Goal: Communication & Community: Ask a question

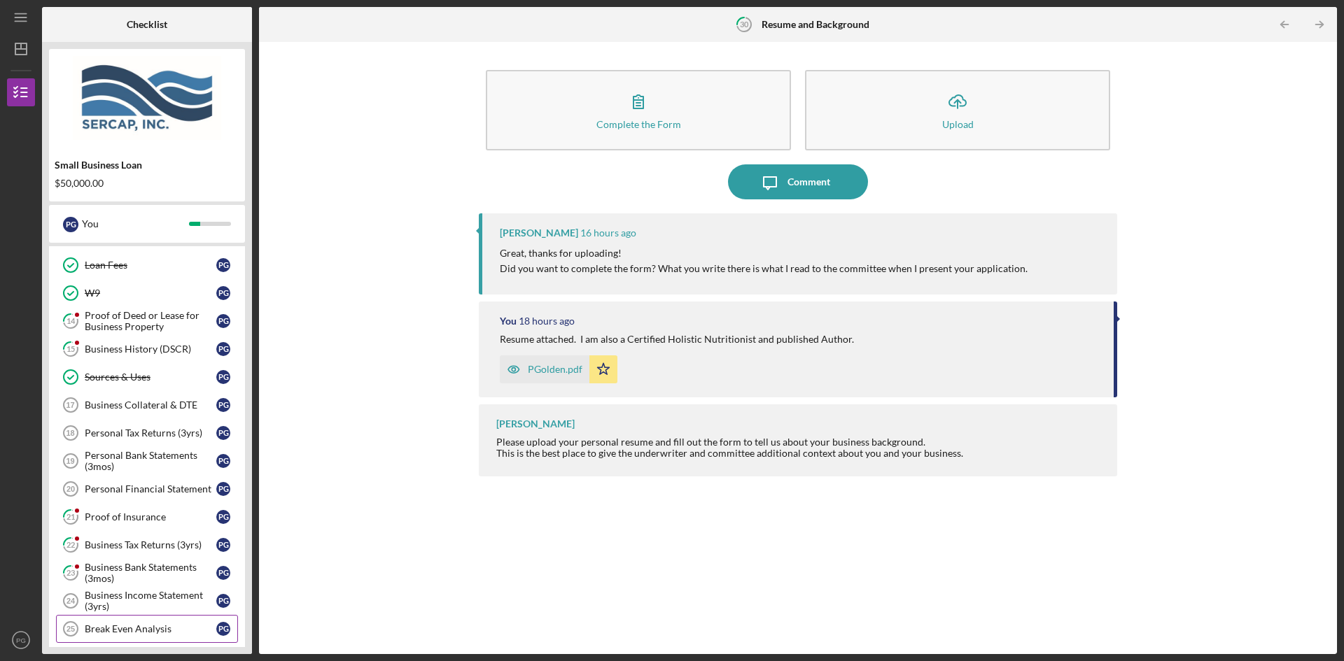
scroll to position [360, 0]
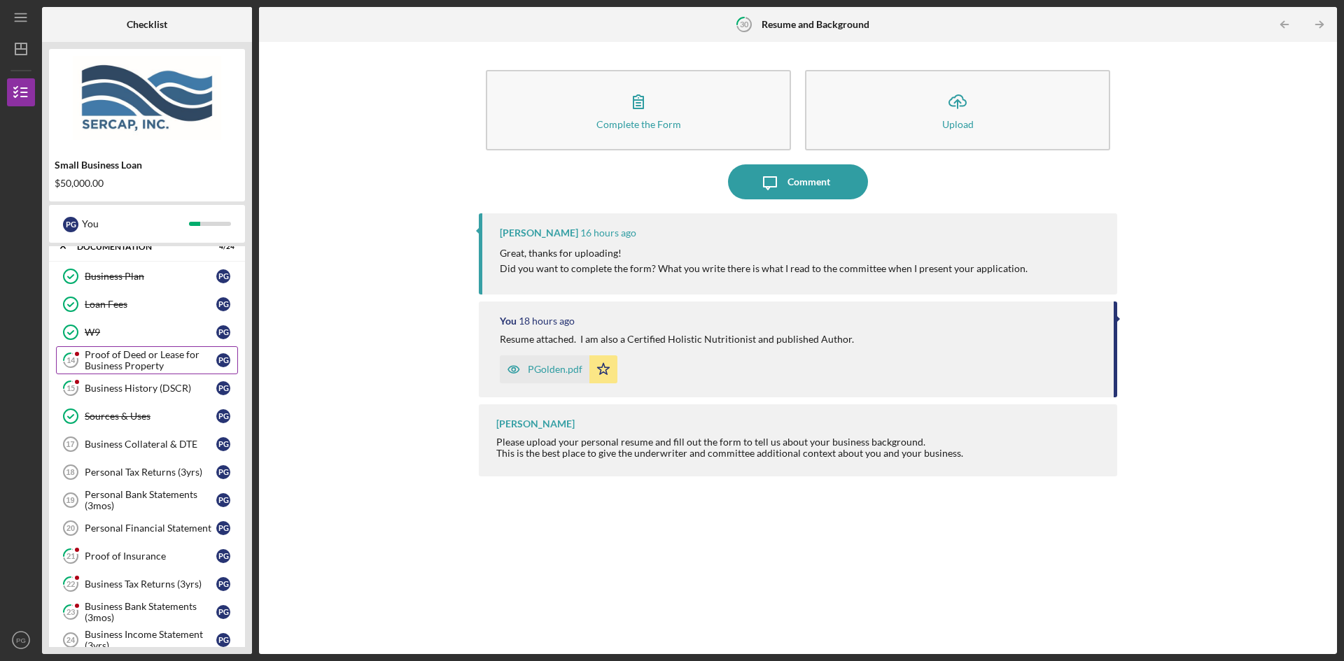
click at [117, 359] on div "Proof of Deed or Lease for Business Property" at bounding box center [151, 360] width 132 height 22
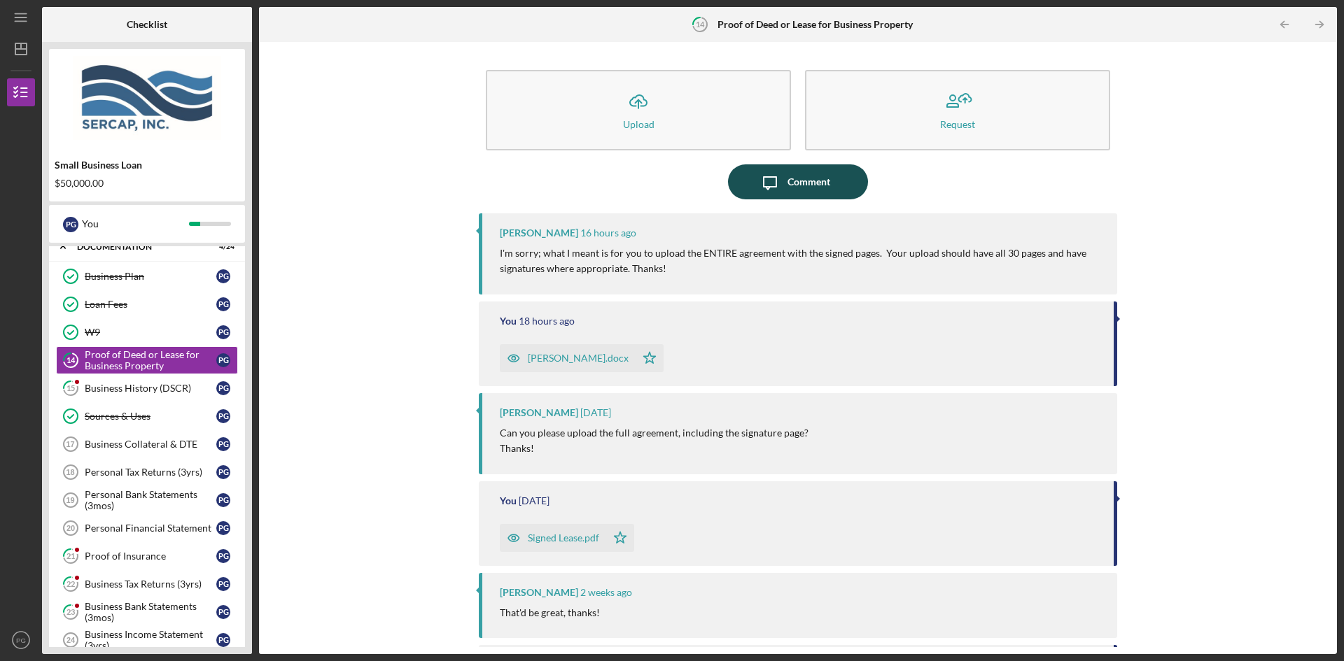
click at [800, 178] on div "Comment" at bounding box center [808, 181] width 43 height 35
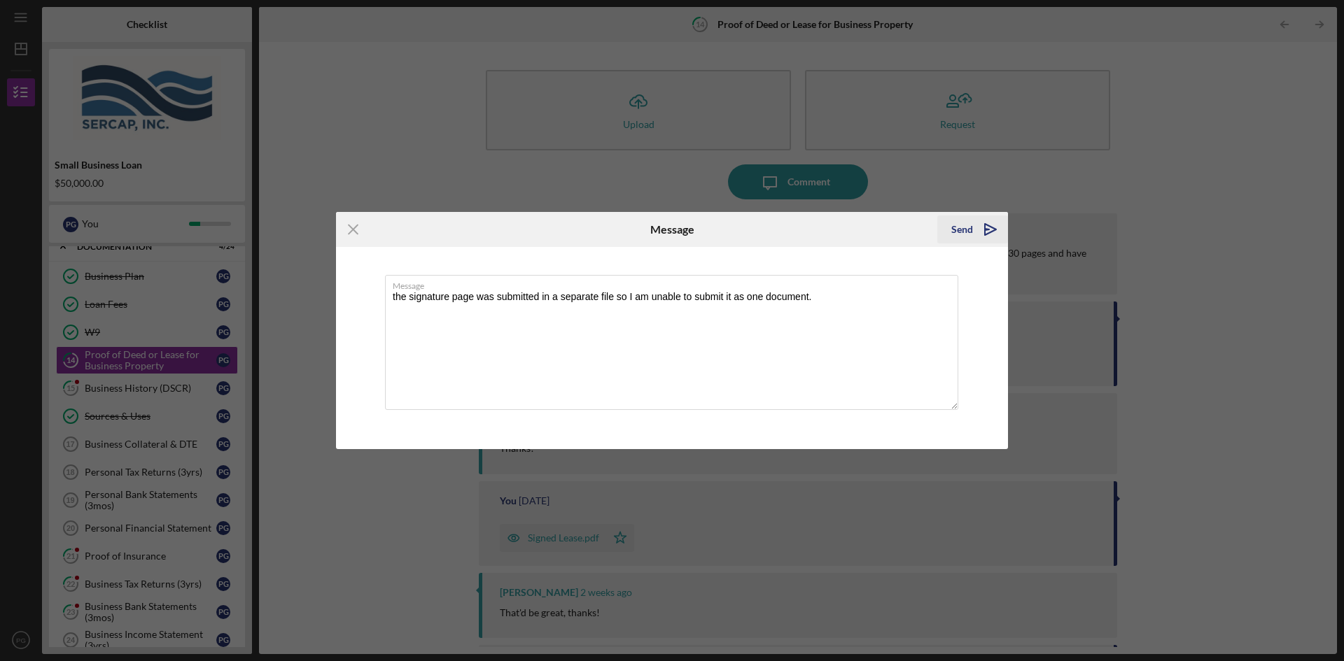
type textarea "the signature page was submitted in a separate file so I am unable to submit it…"
click at [947, 225] on button "Send Icon/icon-invite-send" at bounding box center [972, 230] width 71 height 28
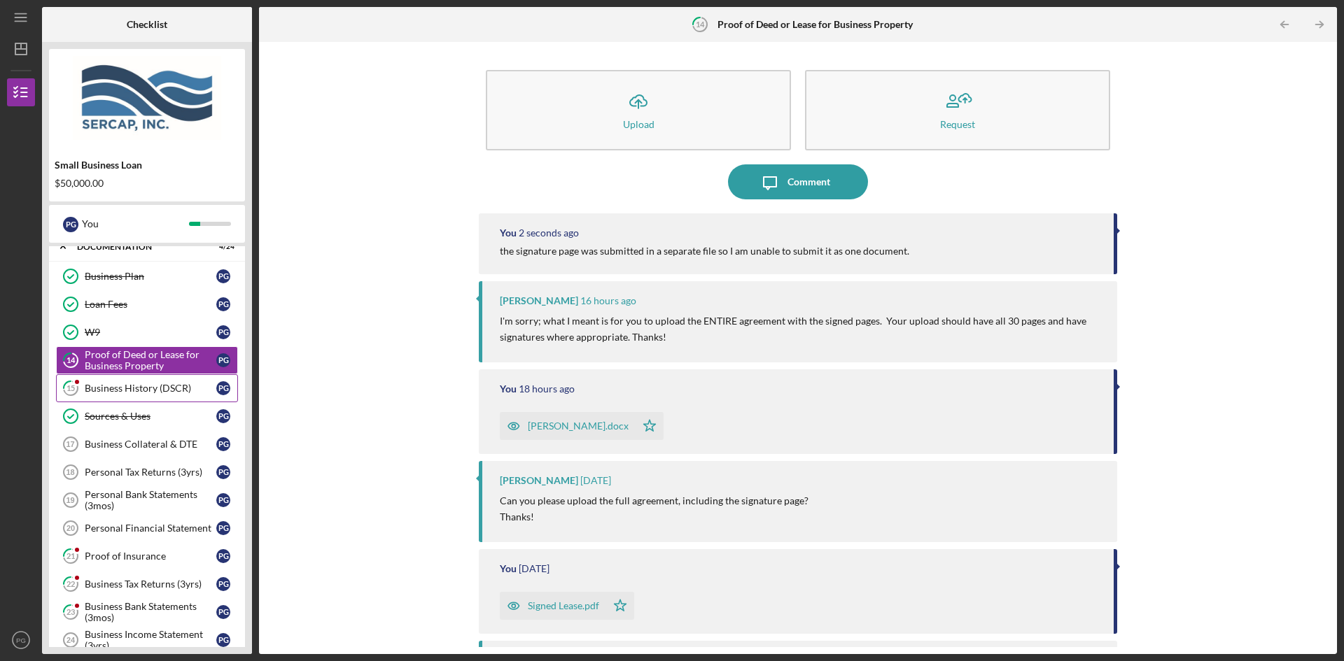
click at [107, 387] on div "Business History (DSCR)" at bounding box center [151, 388] width 132 height 11
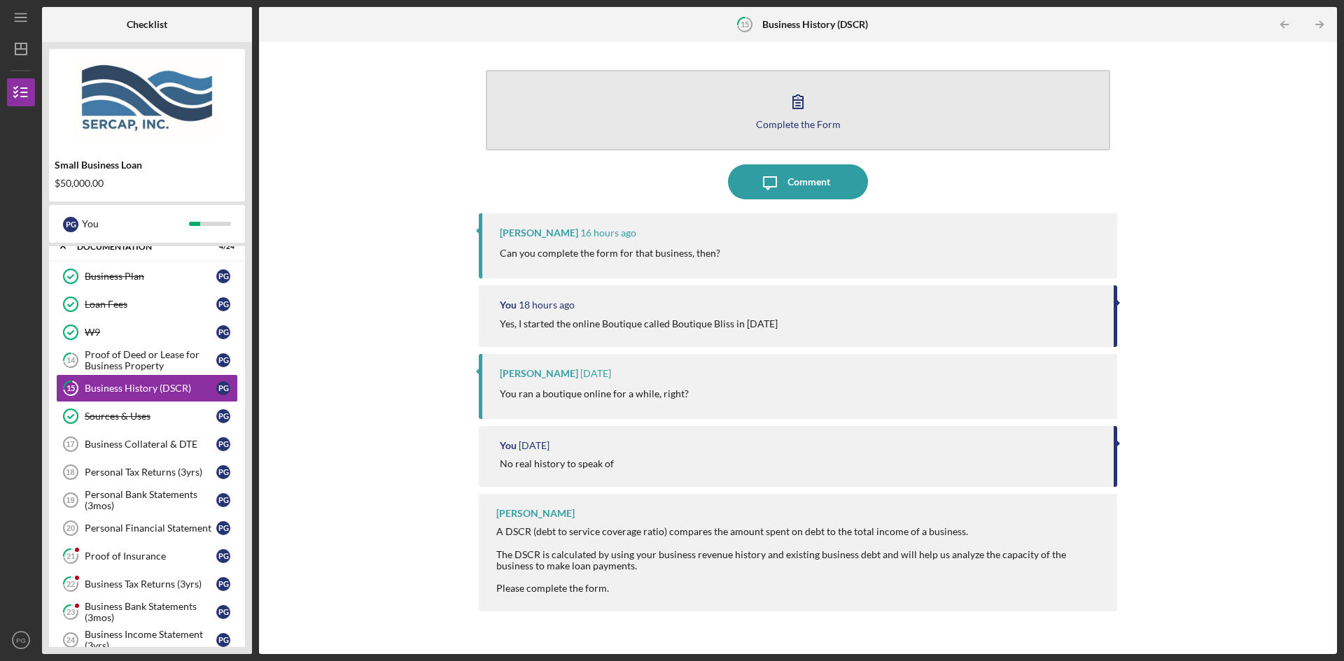
click at [801, 97] on icon "button" at bounding box center [797, 101] width 35 height 35
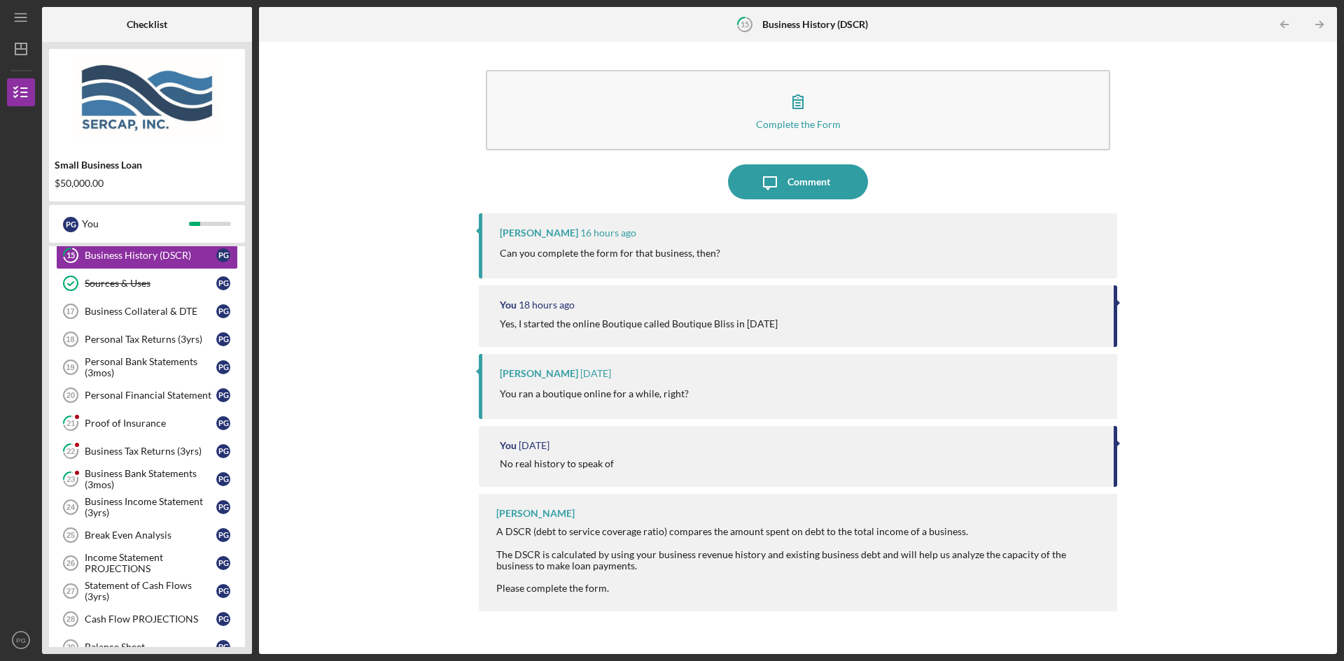
scroll to position [500, 0]
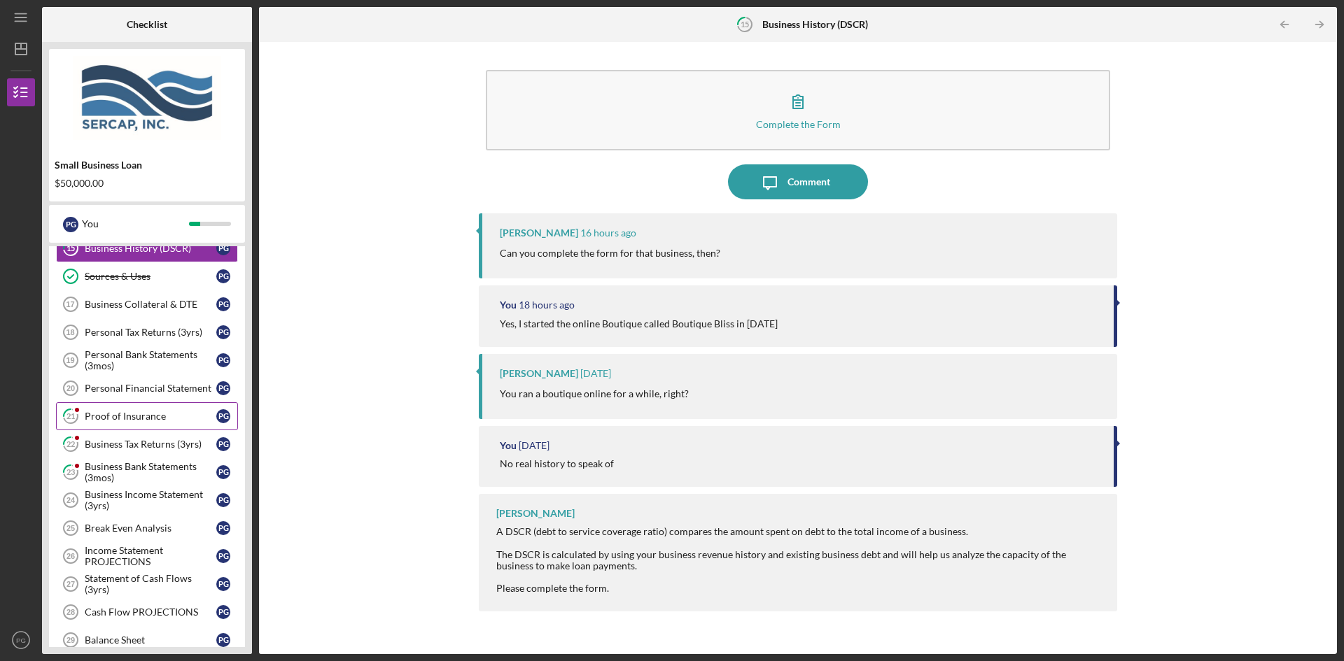
click at [114, 421] on div "Proof of Insurance" at bounding box center [151, 416] width 132 height 11
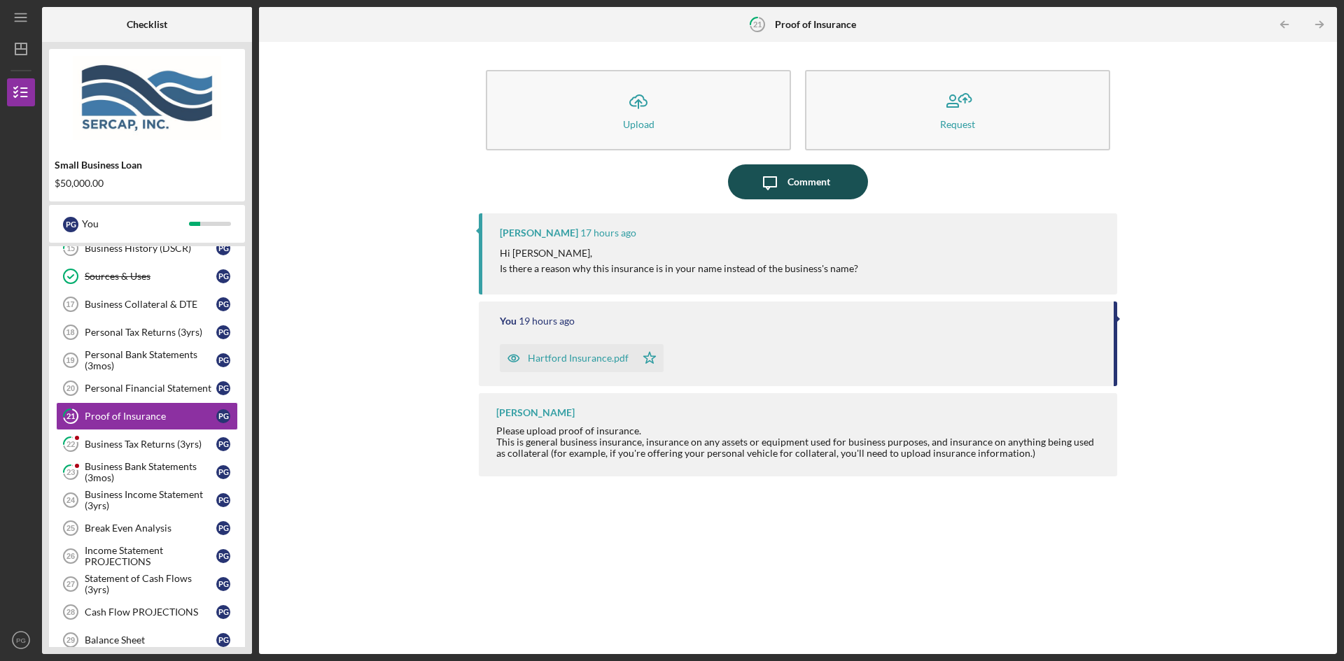
click at [784, 186] on icon "Icon/Message" at bounding box center [769, 181] width 35 height 35
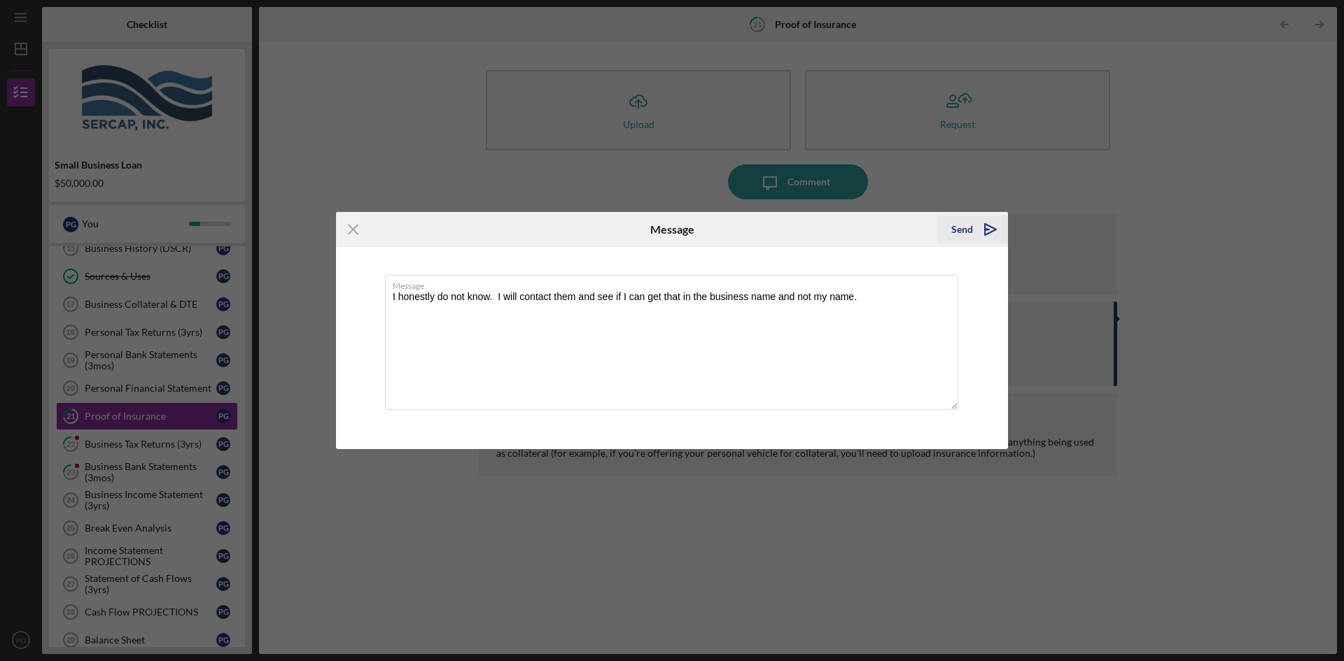
type textarea "I honestly do not know. I will contact them and see if I can get that in the bu…"
click at [967, 222] on div "Send" at bounding box center [962, 230] width 22 height 28
